Goal: Task Accomplishment & Management: Use online tool/utility

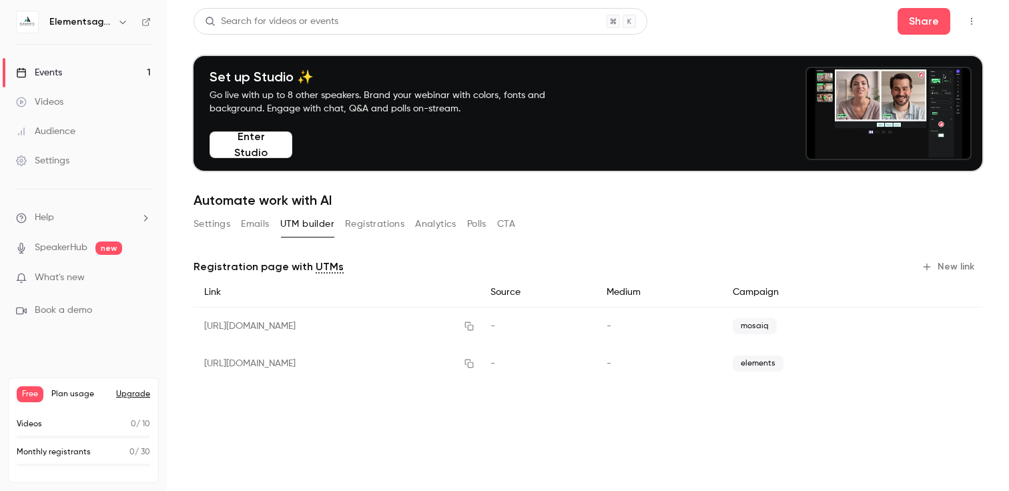
click at [73, 77] on link "Events 1" at bounding box center [83, 72] width 167 height 29
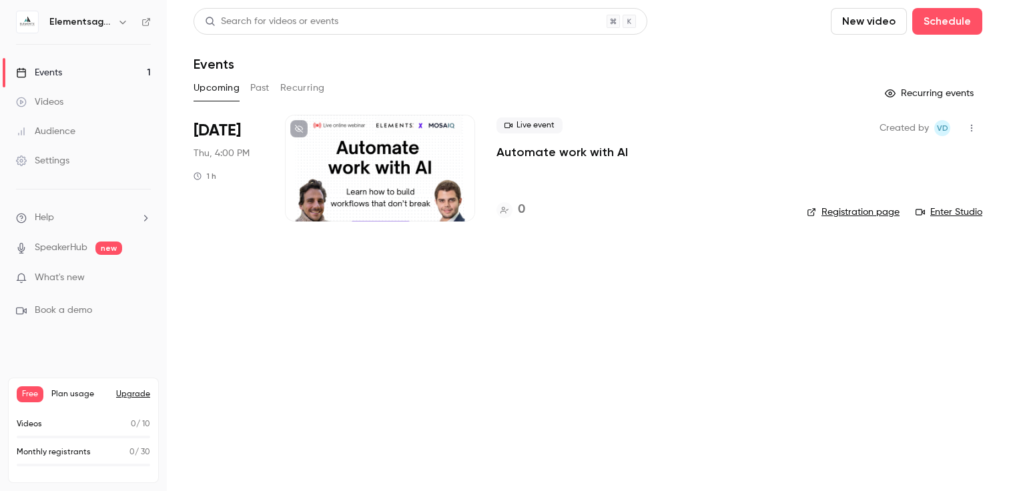
click at [980, 129] on button "button" at bounding box center [971, 127] width 21 height 21
click at [698, 326] on div at bounding box center [504, 245] width 1009 height 491
click at [593, 151] on p "Automate work with AI" at bounding box center [561, 152] width 131 height 16
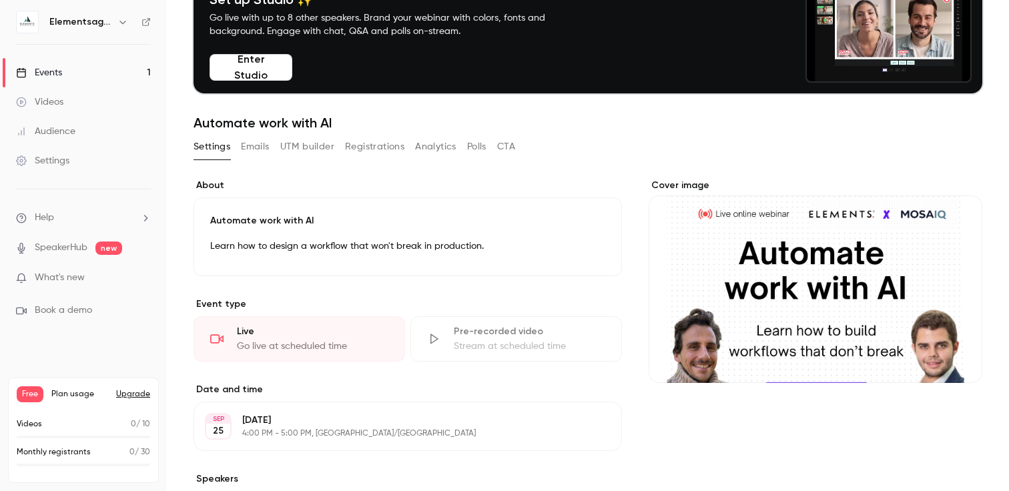
scroll to position [107, 0]
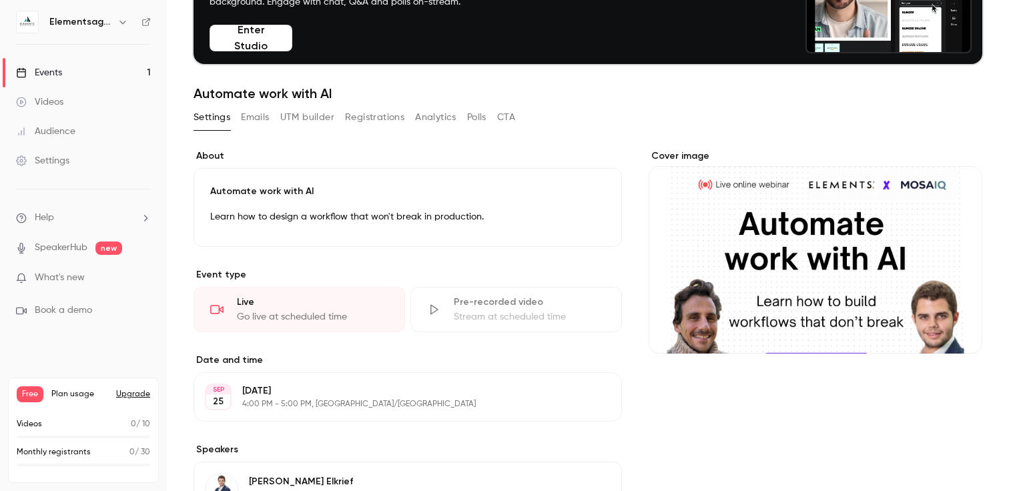
click at [948, 325] on button "Cover image" at bounding box center [958, 329] width 27 height 27
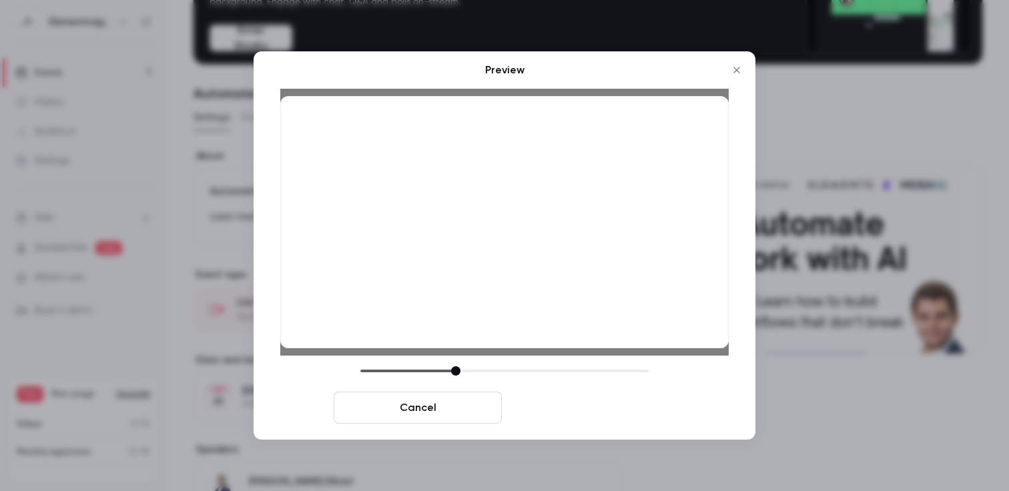
click at [575, 408] on button "Save cover" at bounding box center [591, 408] width 168 height 32
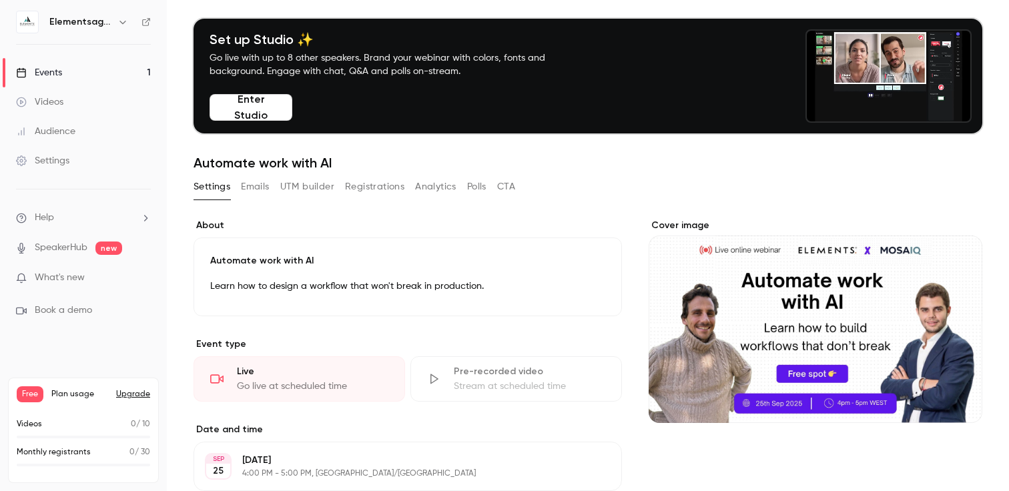
scroll to position [0, 0]
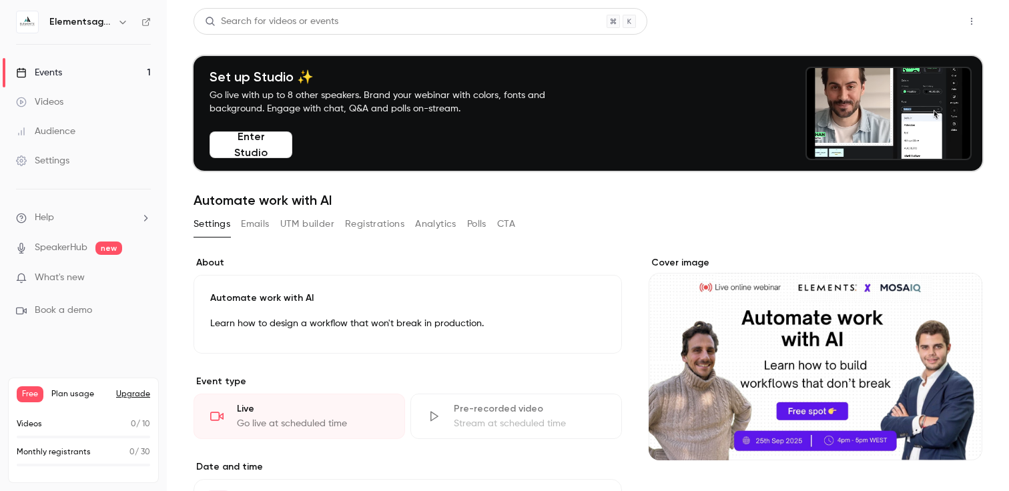
click at [919, 14] on button "Share" at bounding box center [923, 21] width 53 height 27
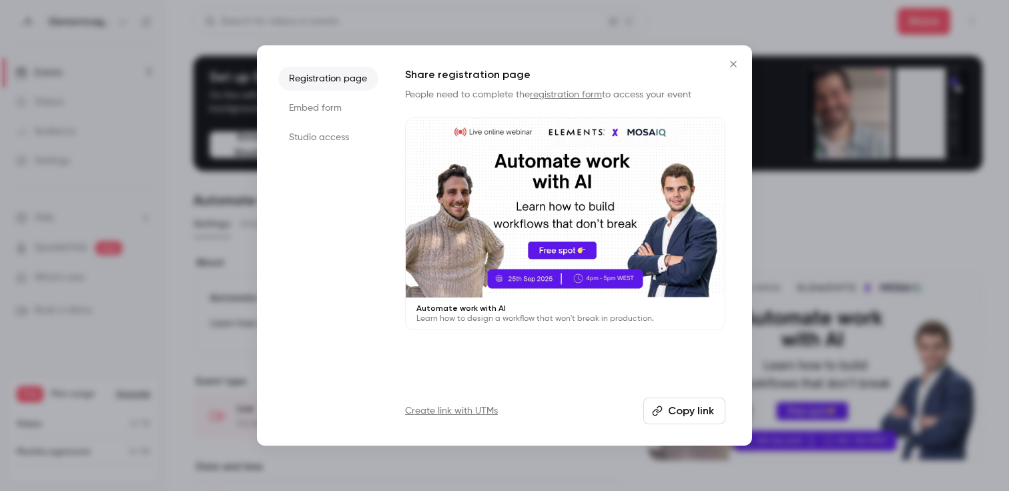
click at [787, 203] on div at bounding box center [504, 245] width 1009 height 491
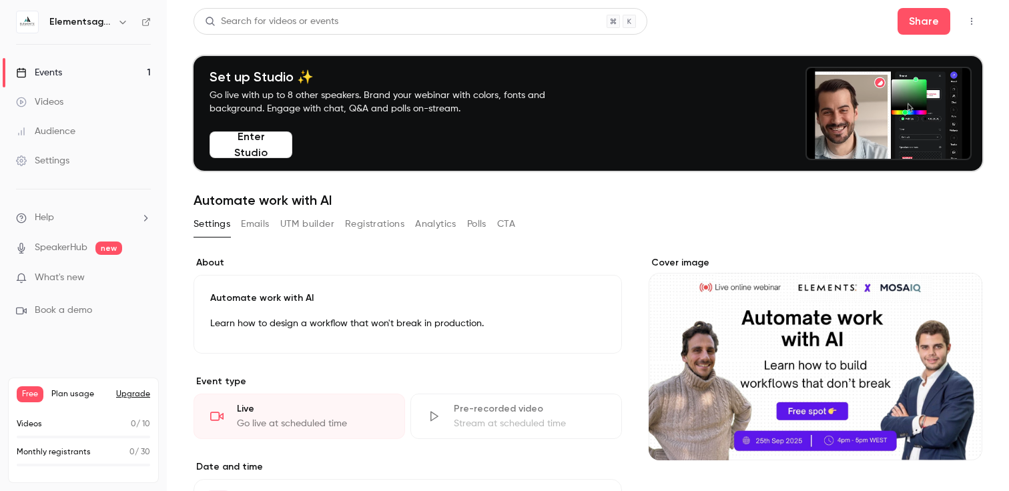
click at [283, 228] on button "UTM builder" at bounding box center [307, 224] width 54 height 21
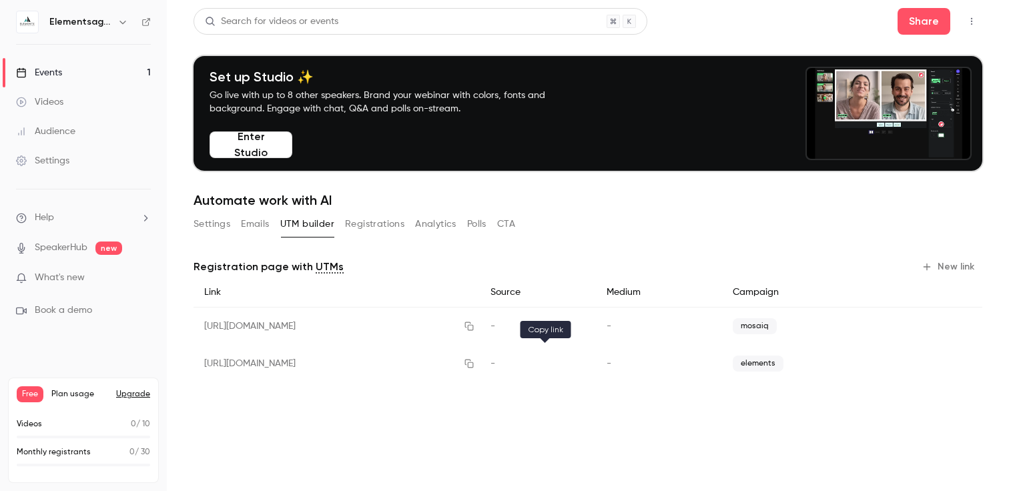
click at [474, 366] on icon "button" at bounding box center [469, 363] width 11 height 9
